Goal: Information Seeking & Learning: Learn about a topic

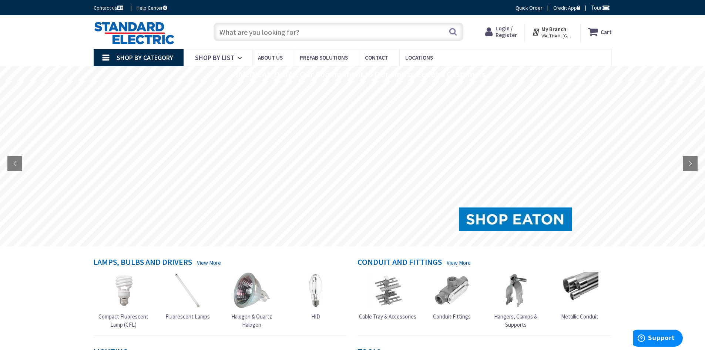
click at [276, 37] on input "text" at bounding box center [338, 32] width 250 height 18
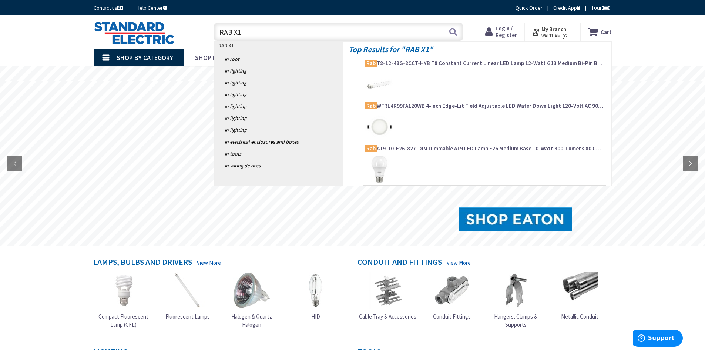
type input "RAB X17"
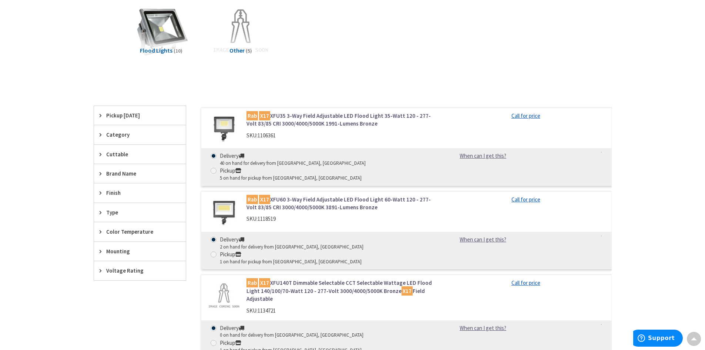
click at [281, 195] on link "Rab X17 XFU60 3-Way Field Adjustable LED Flood Light 60-Watt 120 - 277-Volt 83/…" at bounding box center [340, 203] width 188 height 16
click at [274, 195] on link "Rab X17 XFU60 3-Way Field Adjustable LED Flood Light 60-Watt 120 - 277-Volt 83/…" at bounding box center [340, 203] width 188 height 16
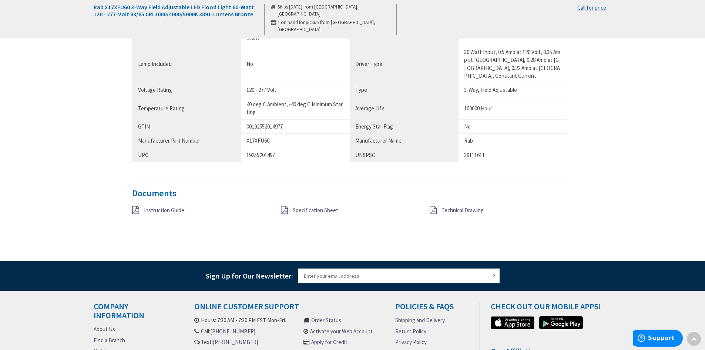
scroll to position [629, 0]
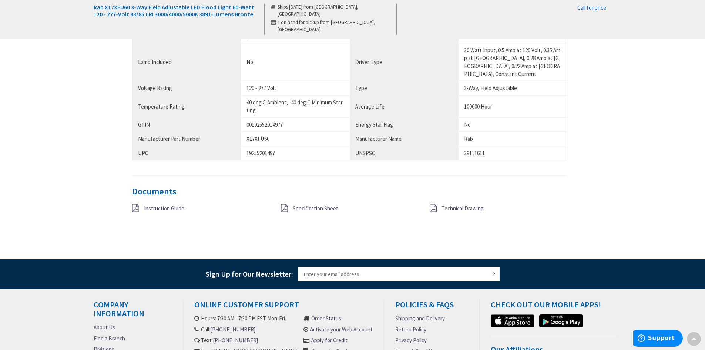
click at [298, 205] on span "Specification Sheet" at bounding box center [316, 208] width 46 height 7
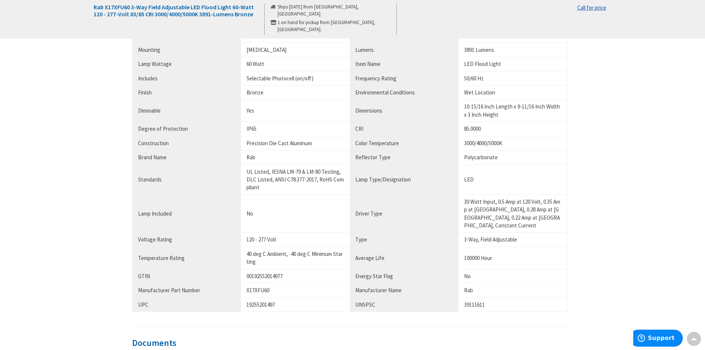
scroll to position [626, 0]
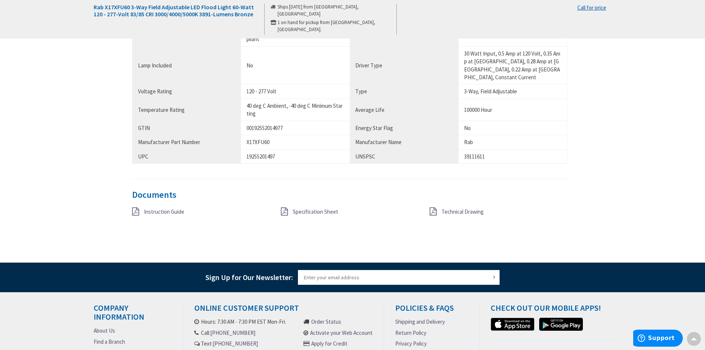
click at [137, 207] on icon at bounding box center [135, 211] width 7 height 8
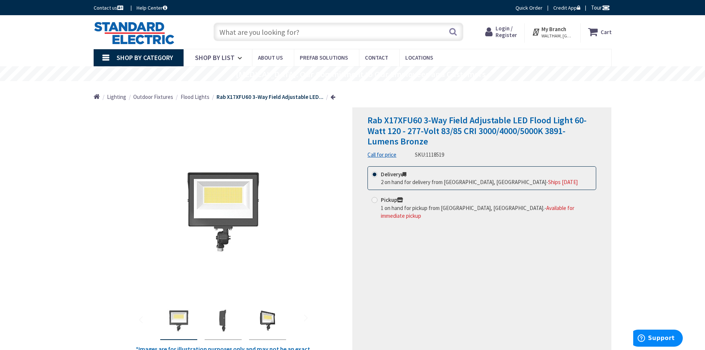
click at [191, 98] on span "Flood Lights" at bounding box center [195, 96] width 29 height 7
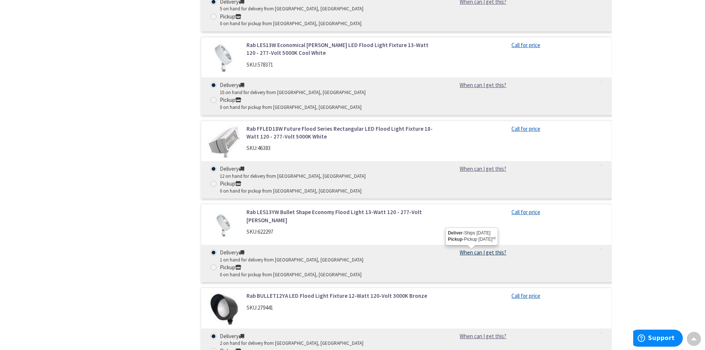
scroll to position [1850, 0]
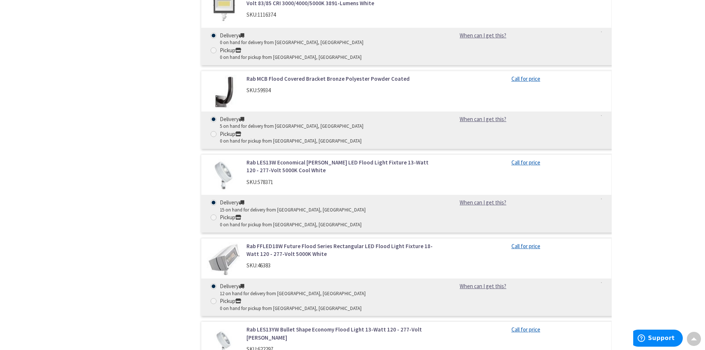
drag, startPoint x: 704, startPoint y: 191, endPoint x: 710, endPoint y: 185, distance: 8.1
click at [704, 189] on html "Accessibility Screen-Reader Guide, Feedback, and Issue Reporting | New window L…" at bounding box center [352, 307] width 705 height 4314
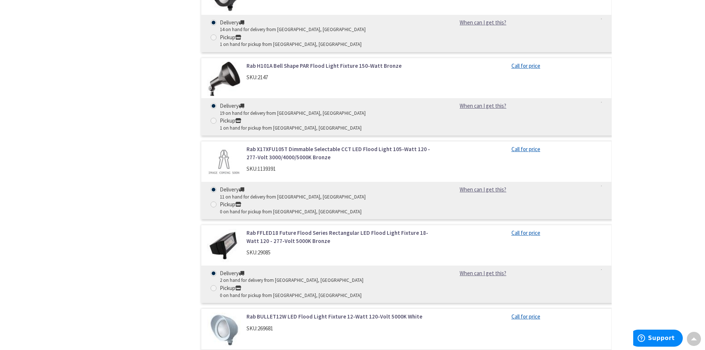
scroll to position [0, 0]
